Goal: Navigation & Orientation: Find specific page/section

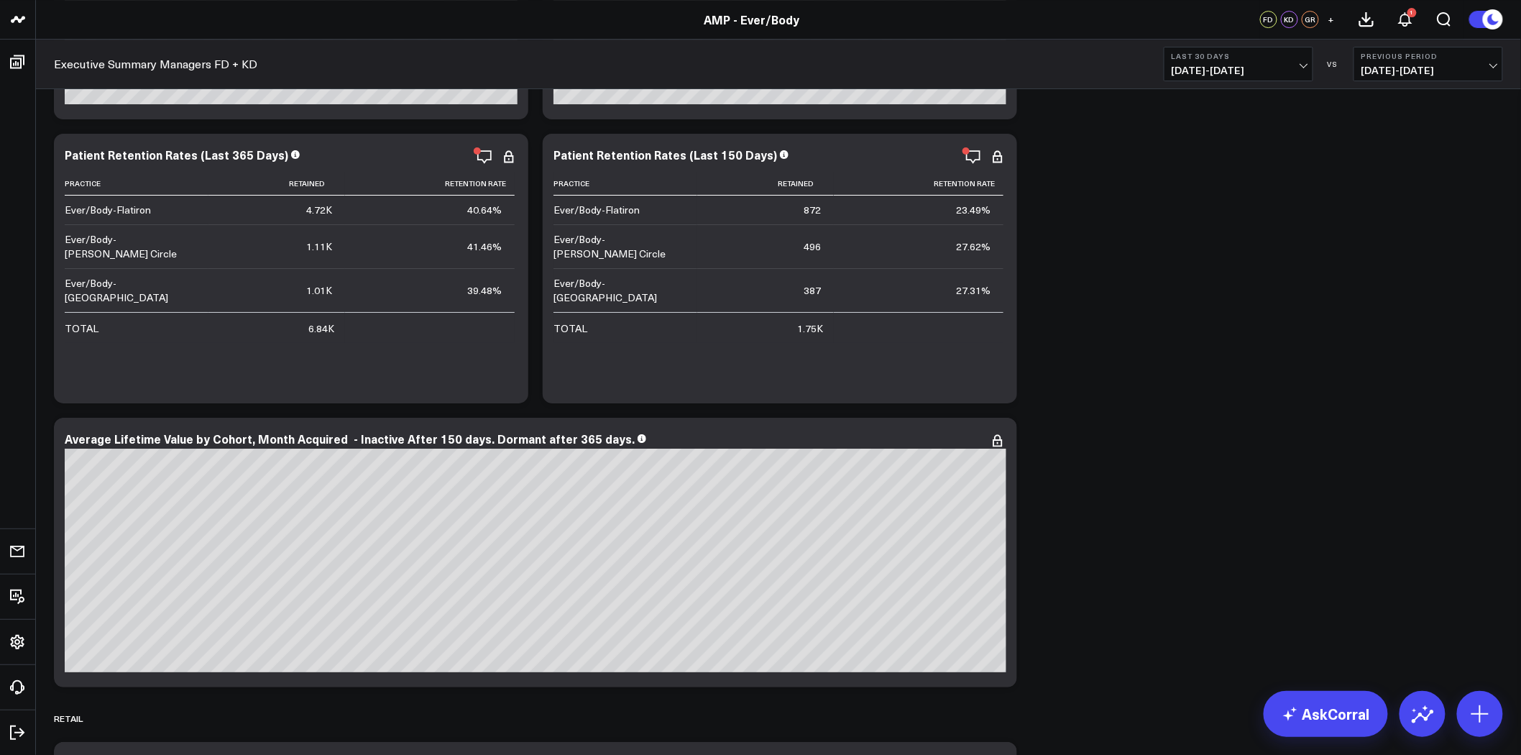
scroll to position [6202, 0]
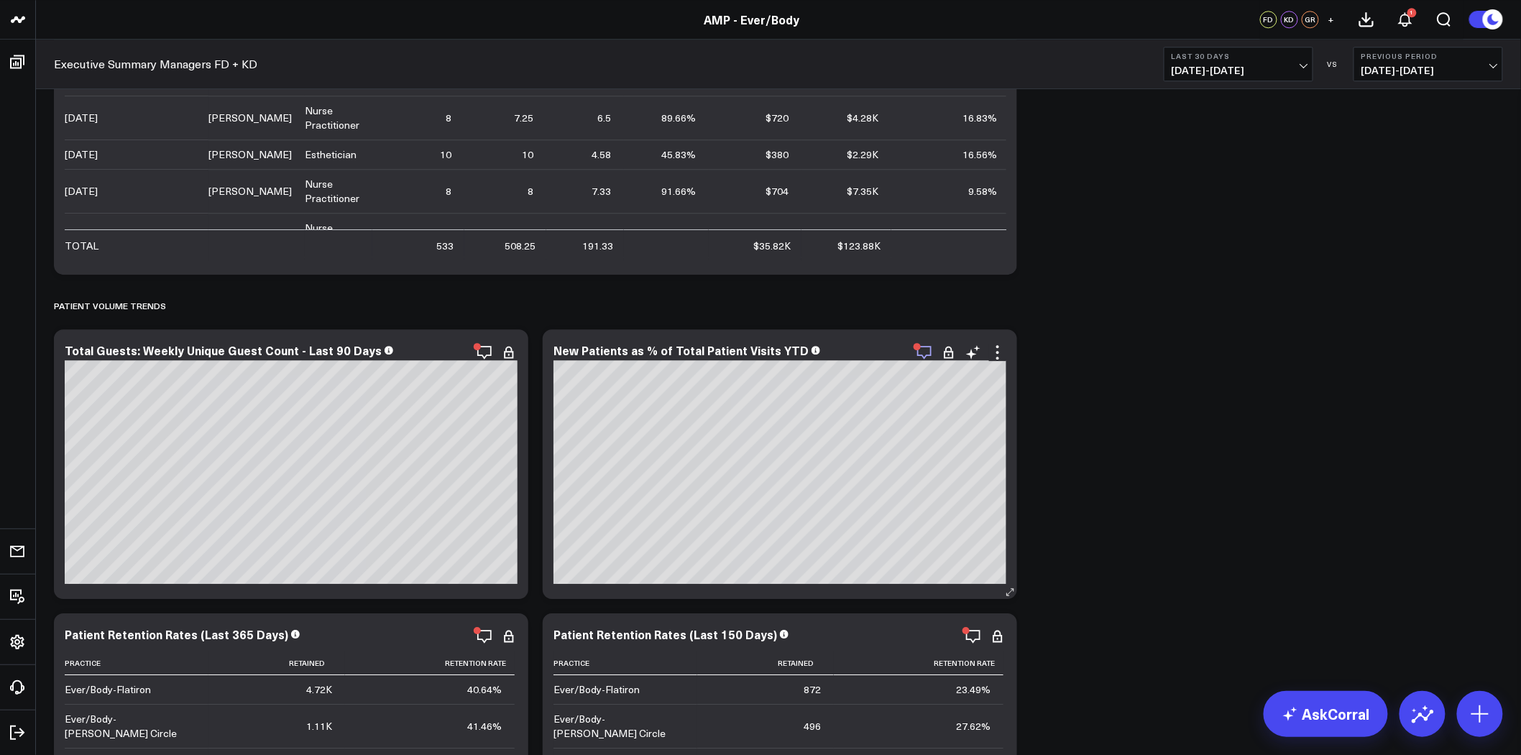
click at [930, 354] on icon "button" at bounding box center [924, 353] width 14 height 14
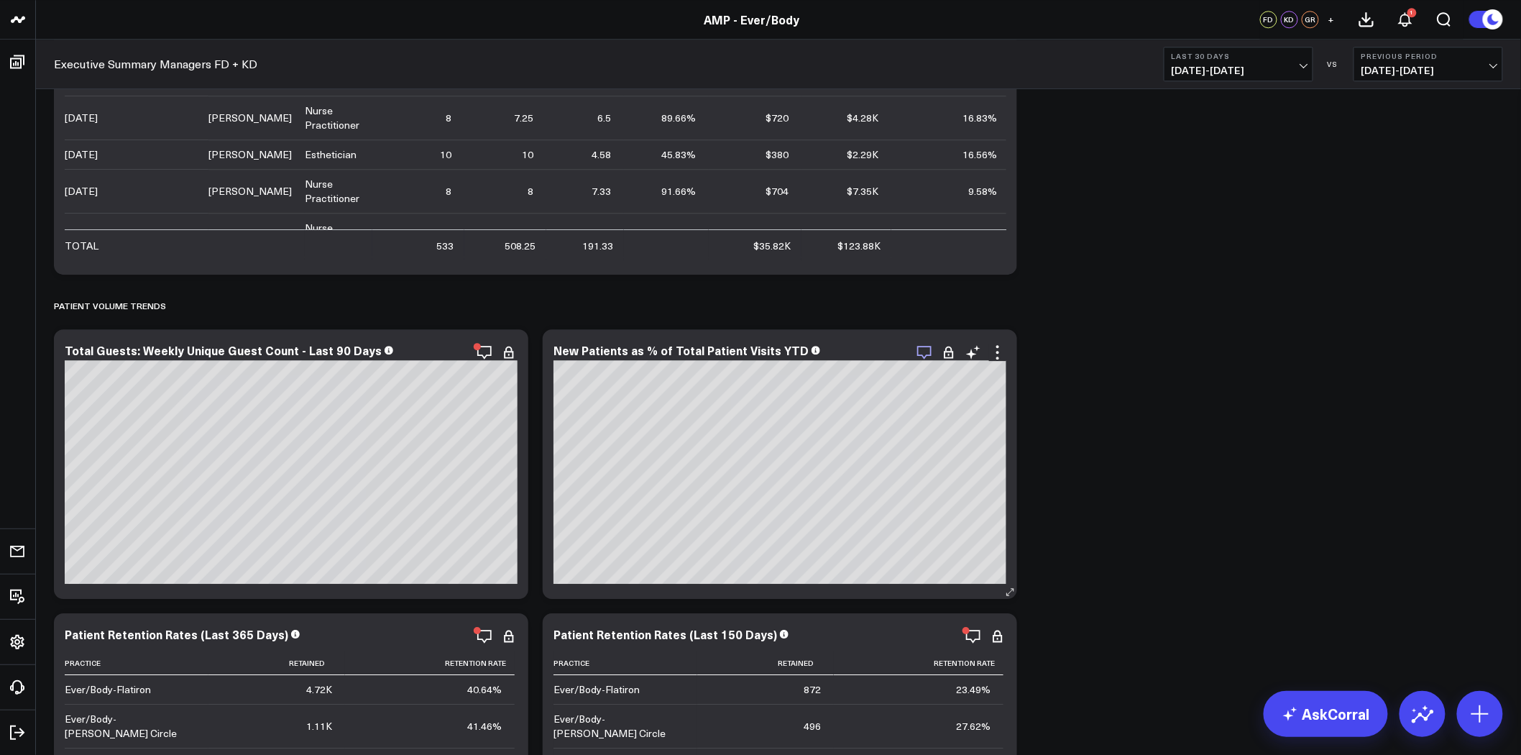
click at [924, 347] on icon "button" at bounding box center [924, 352] width 17 height 17
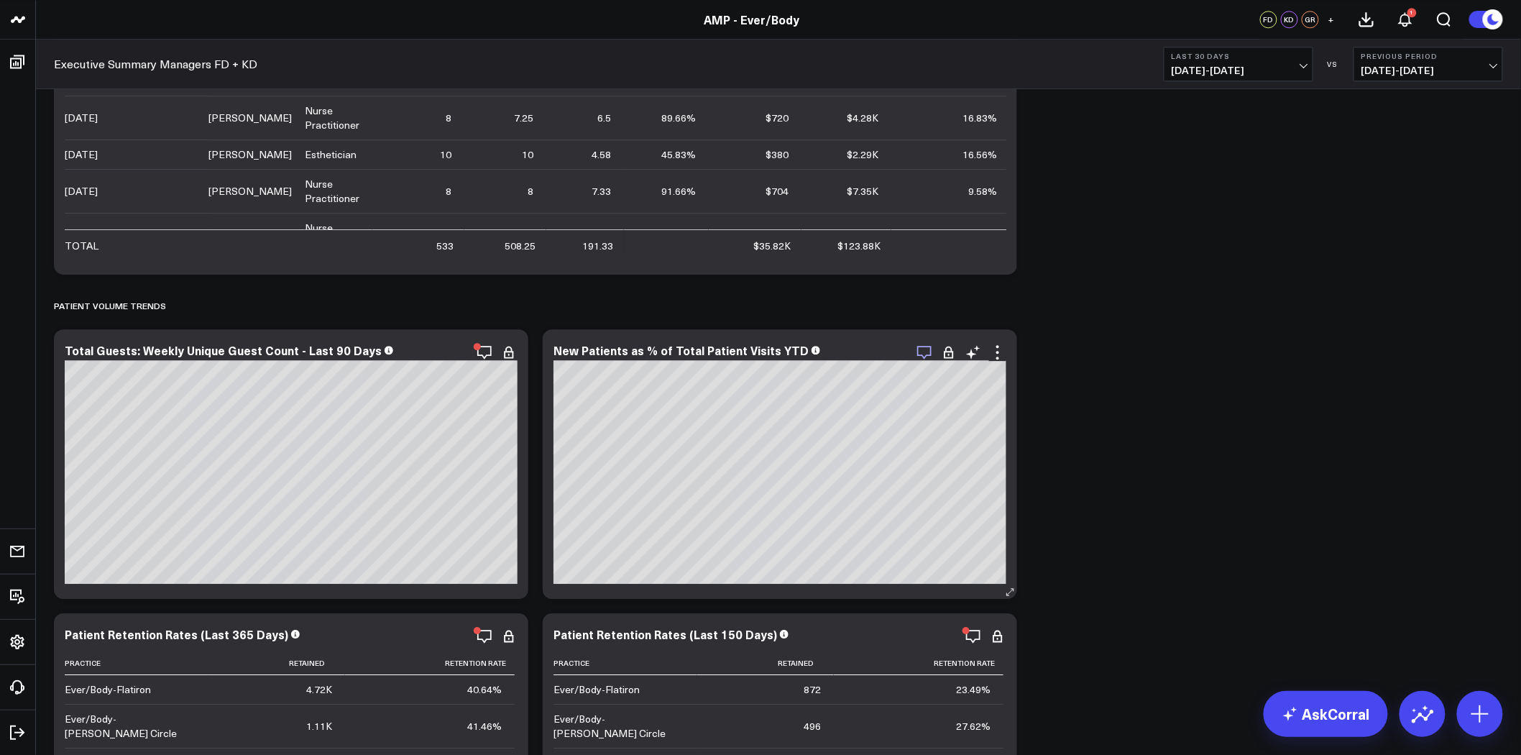
click at [929, 352] on icon "button" at bounding box center [924, 352] width 17 height 17
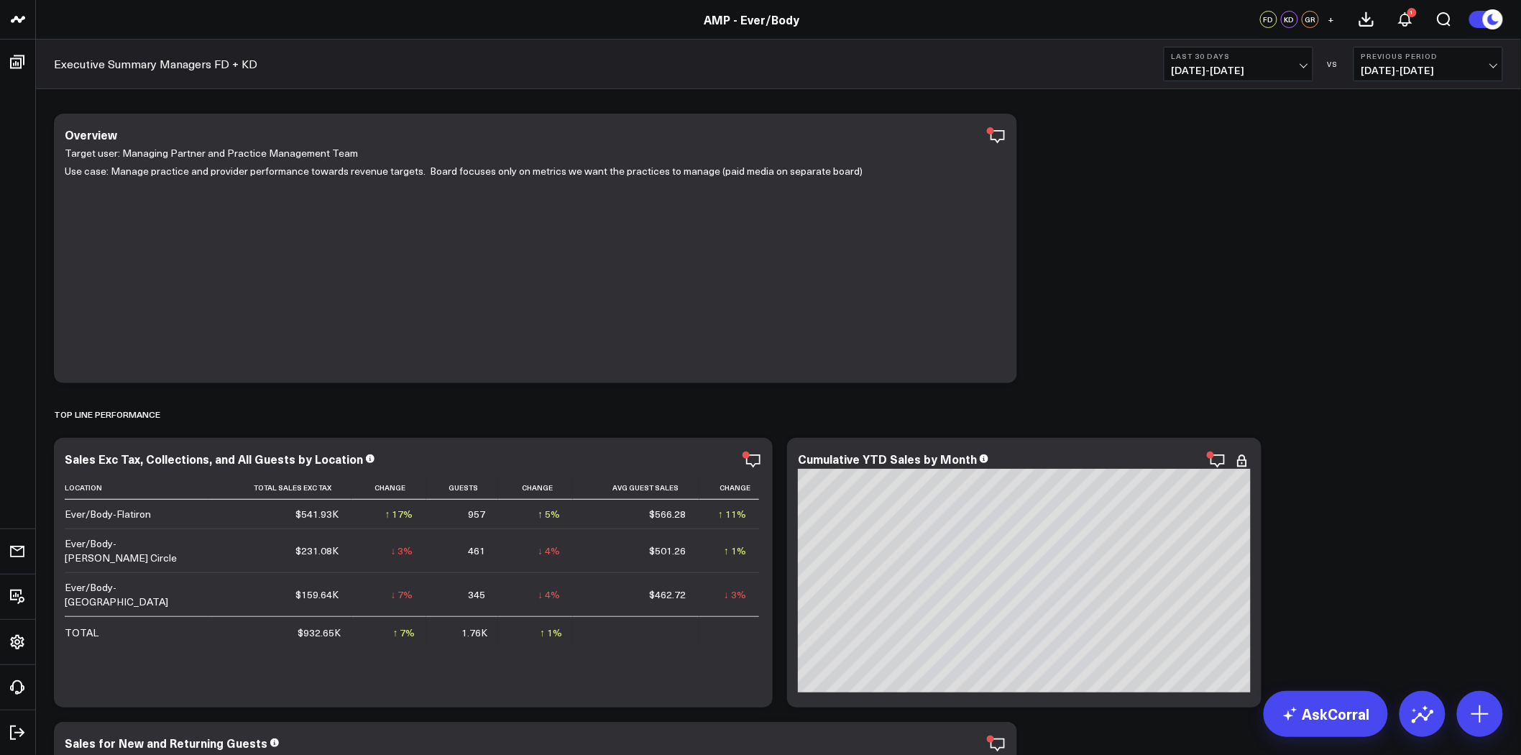
scroll to position [0, 0]
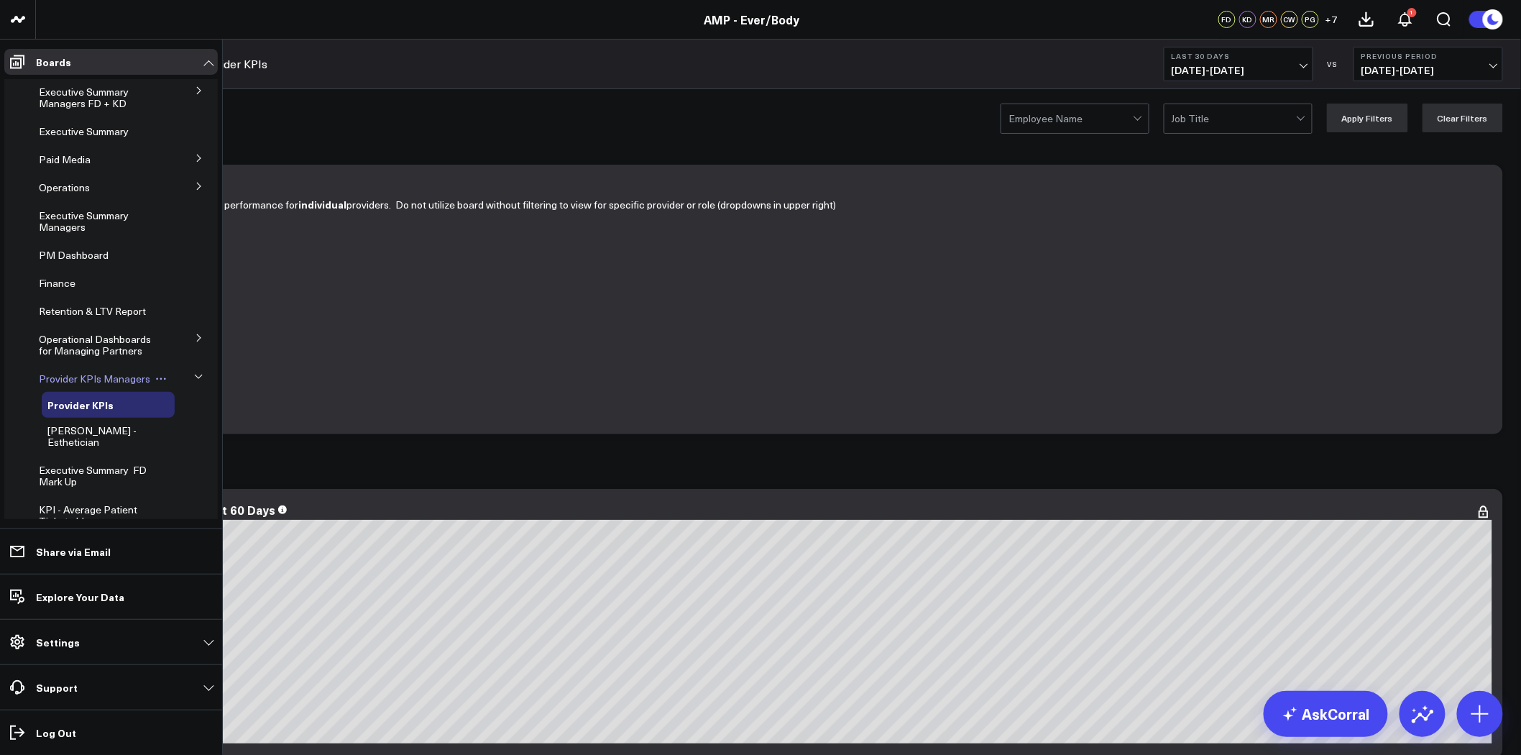
click at [81, 383] on span "Provider KPIs Managers" at bounding box center [94, 379] width 111 height 14
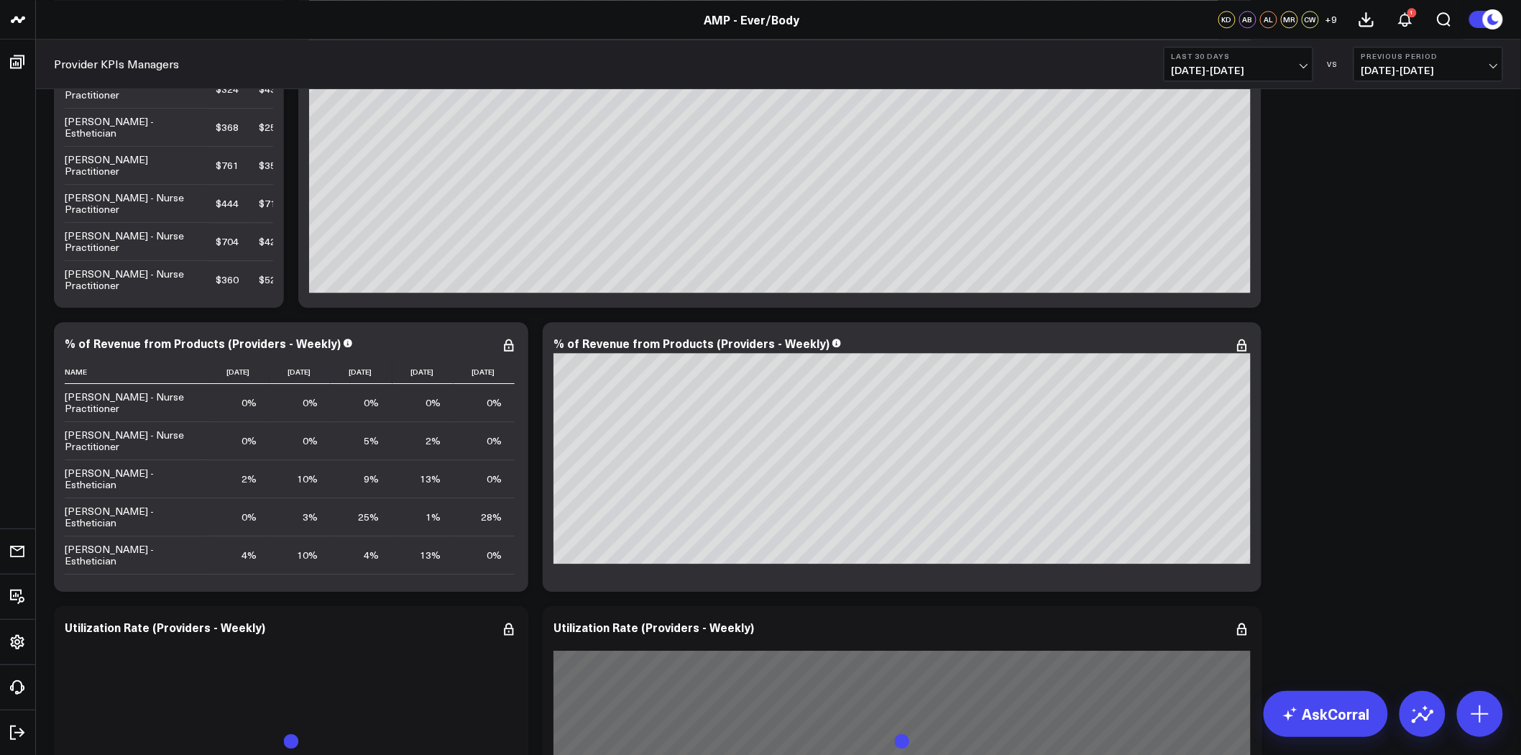
scroll to position [1677, 0]
